Goal: Book appointment/travel/reservation

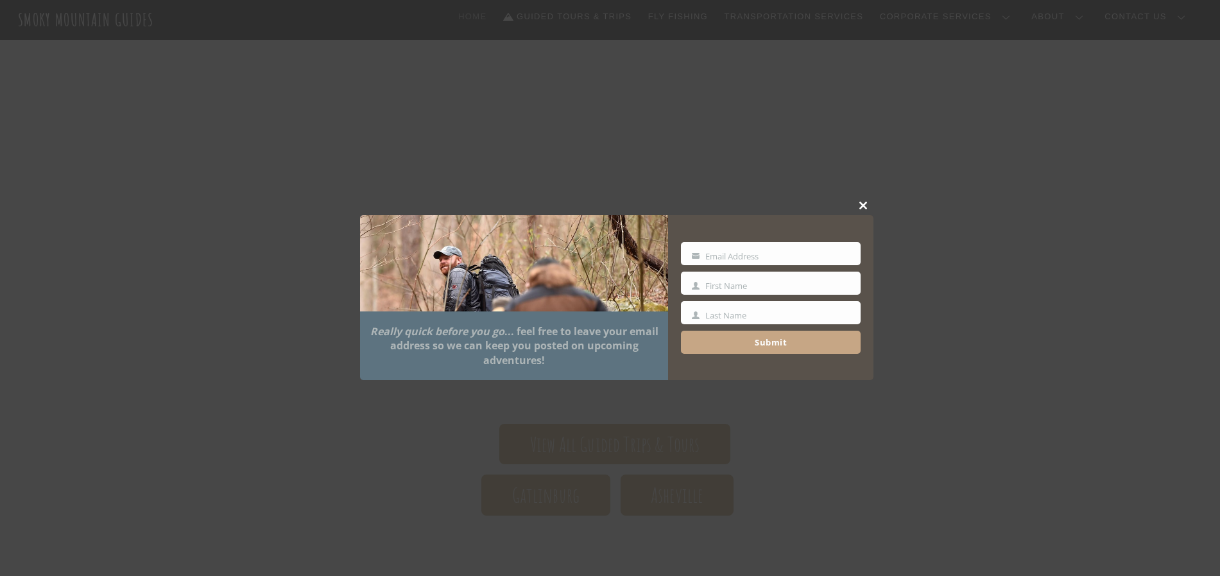
click at [862, 207] on span at bounding box center [863, 205] width 19 height 8
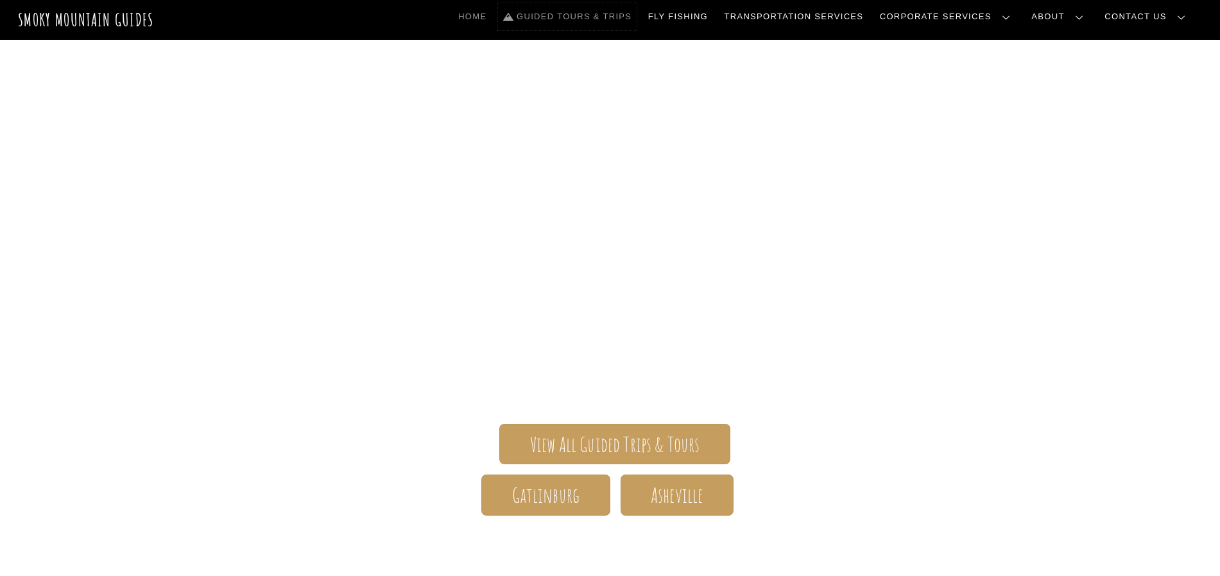
click at [617, 17] on link "Guided Tours & Trips" at bounding box center [567, 16] width 139 height 27
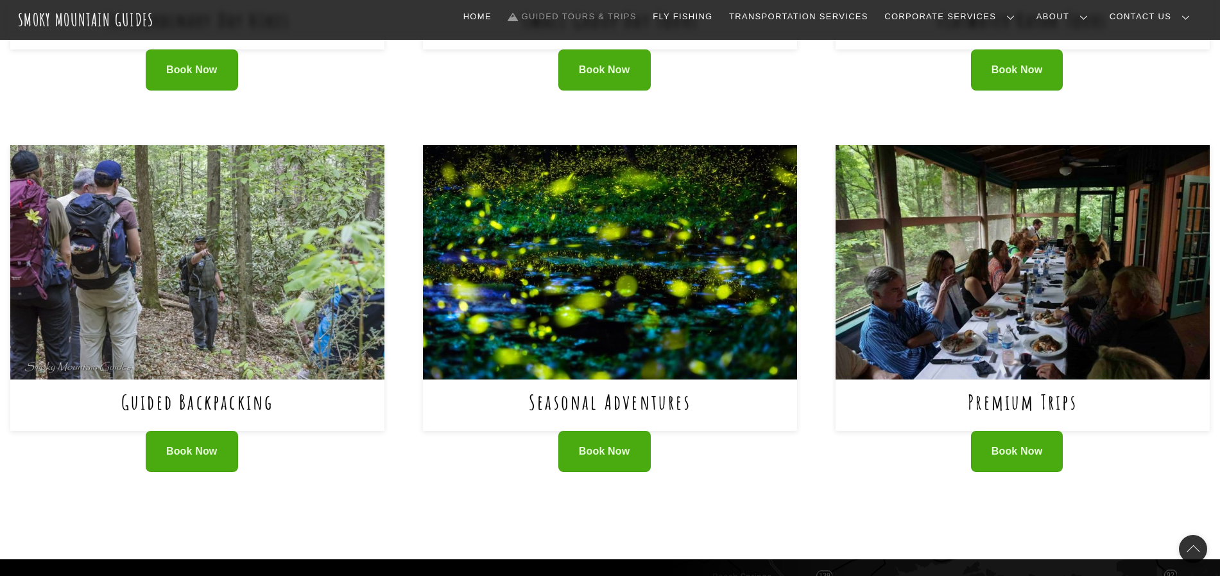
scroll to position [802, 0]
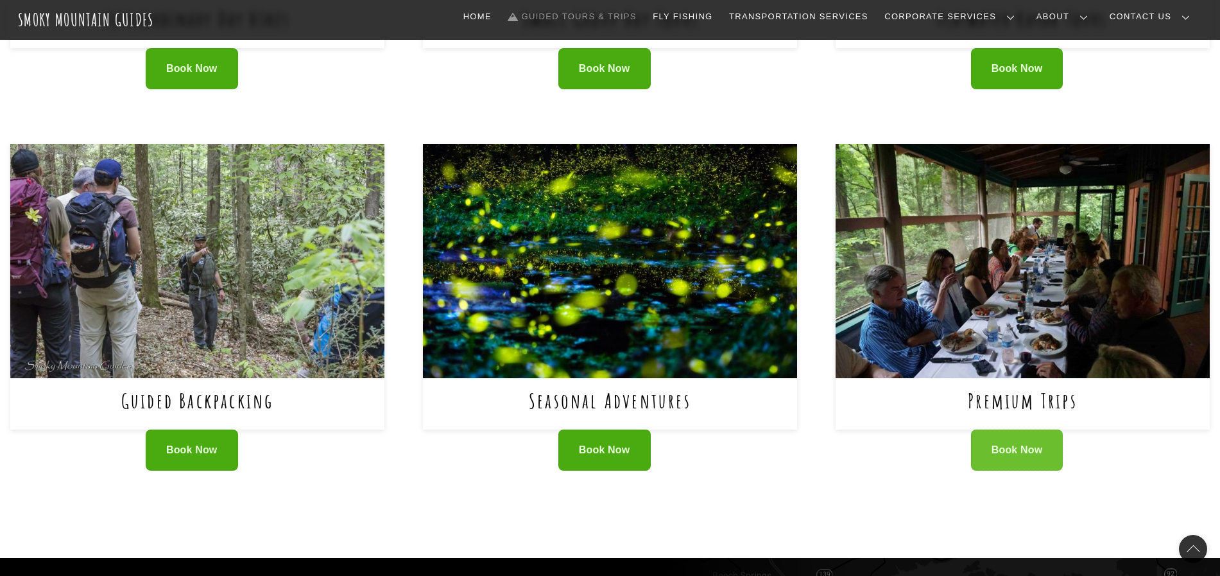
click at [1022, 429] on link "Book Now" at bounding box center [1017, 450] width 92 height 42
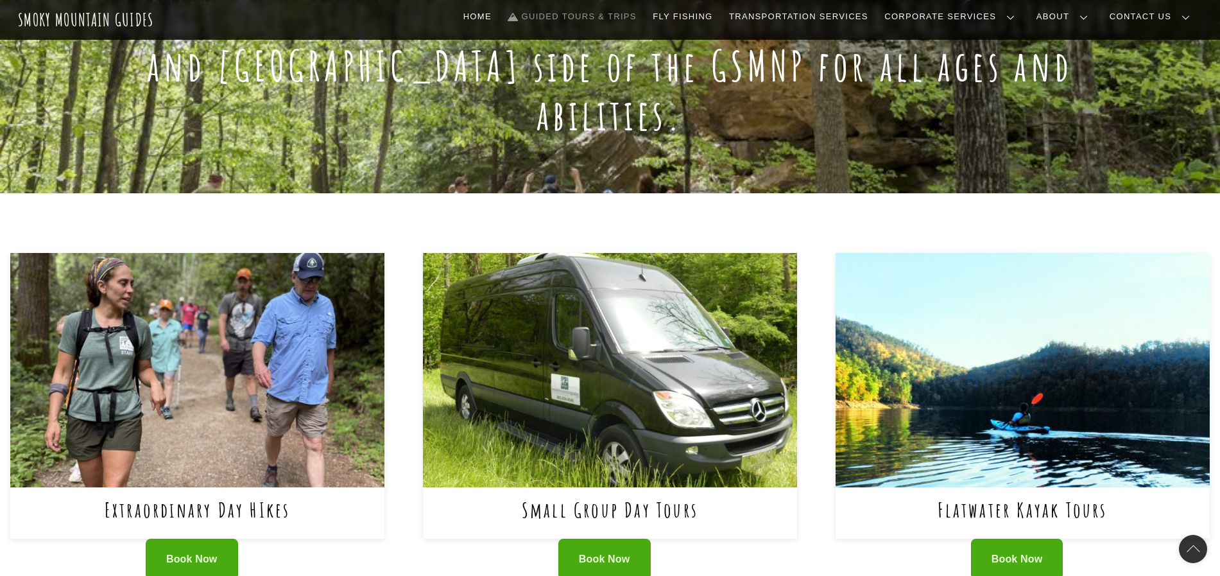
scroll to position [401, 0]
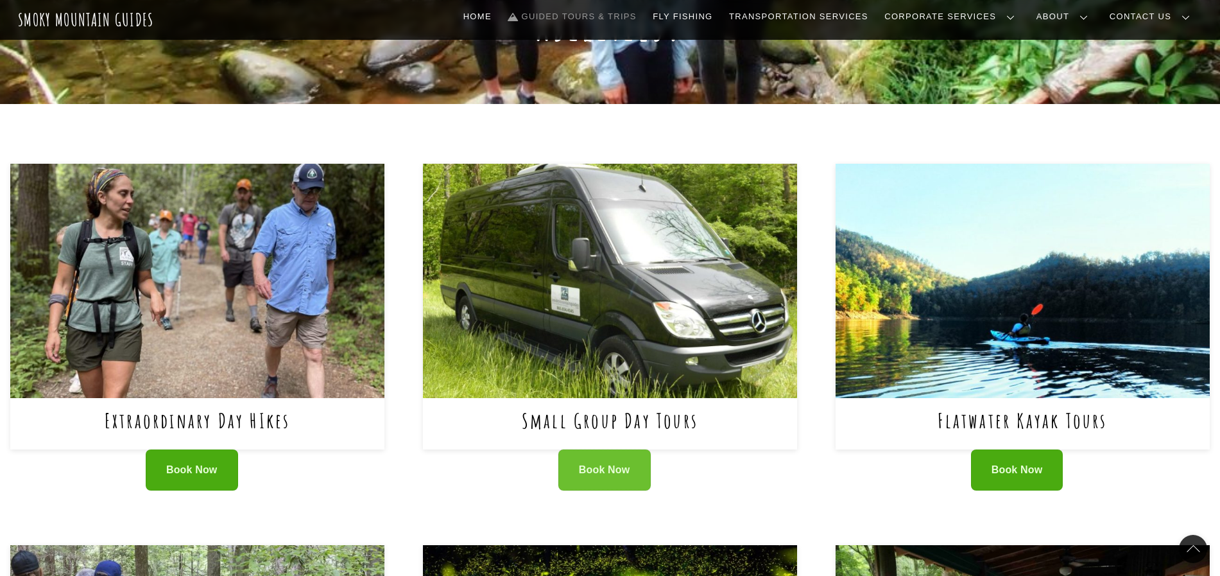
click at [642, 449] on link "Book Now" at bounding box center [604, 470] width 92 height 42
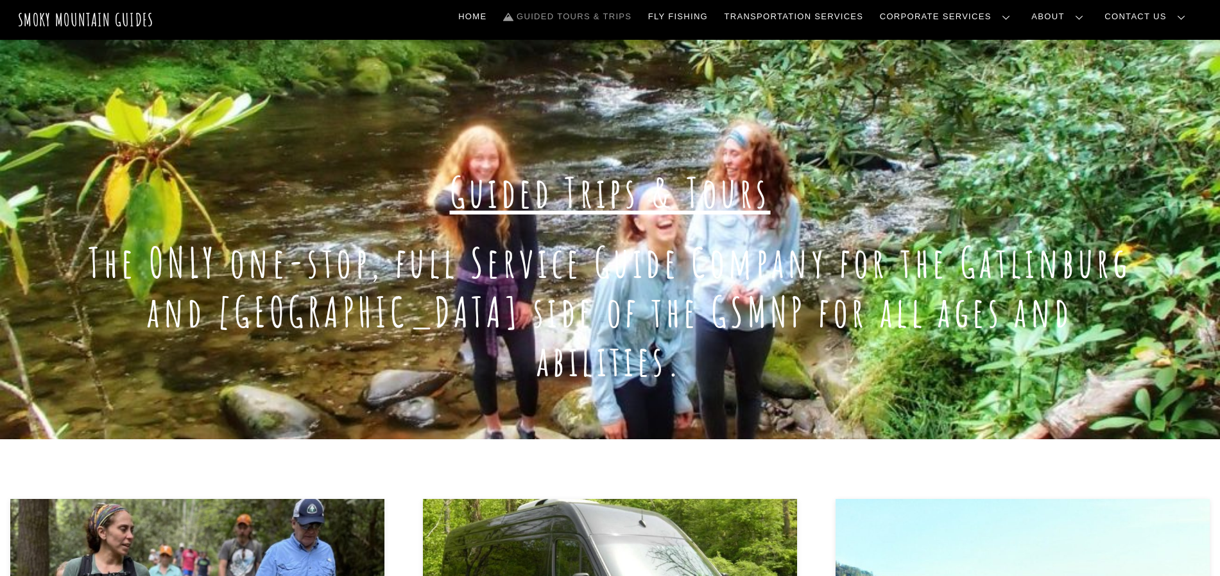
scroll to position [0, 0]
